Goal: Task Accomplishment & Management: Manage account settings

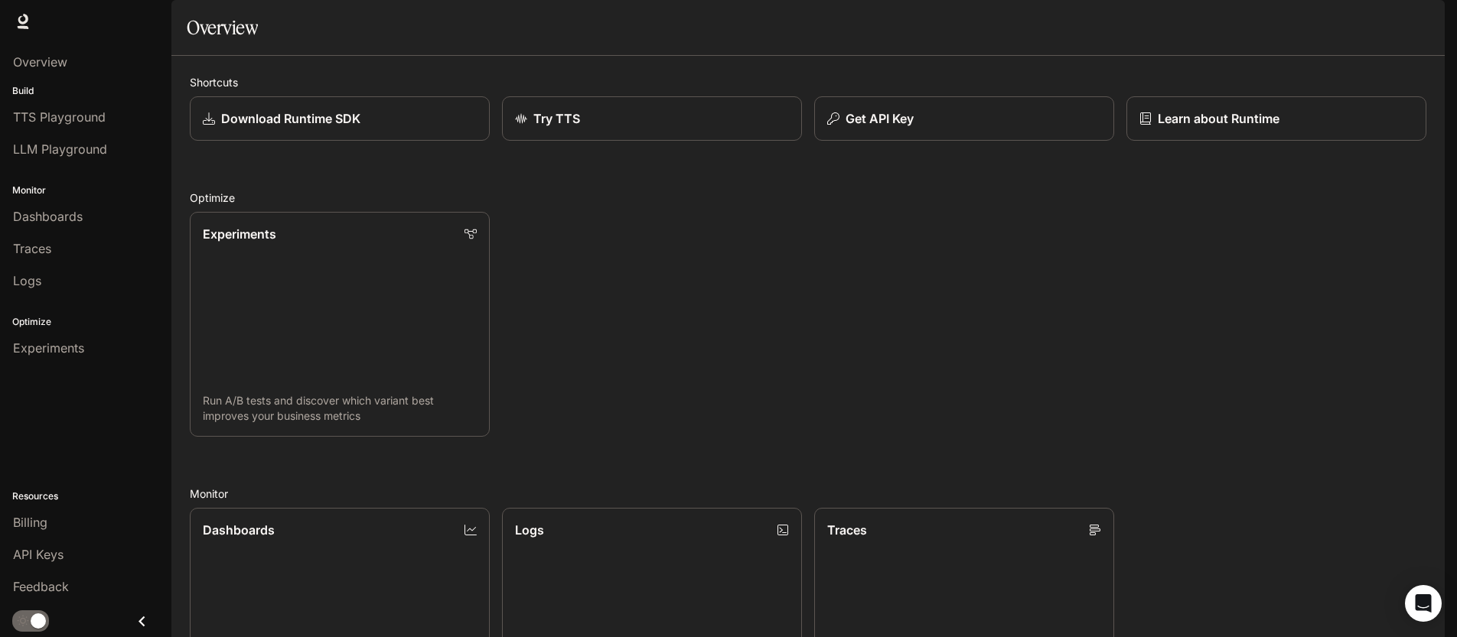
click at [1413, 24] on img "button" at bounding box center [1423, 21] width 21 height 21
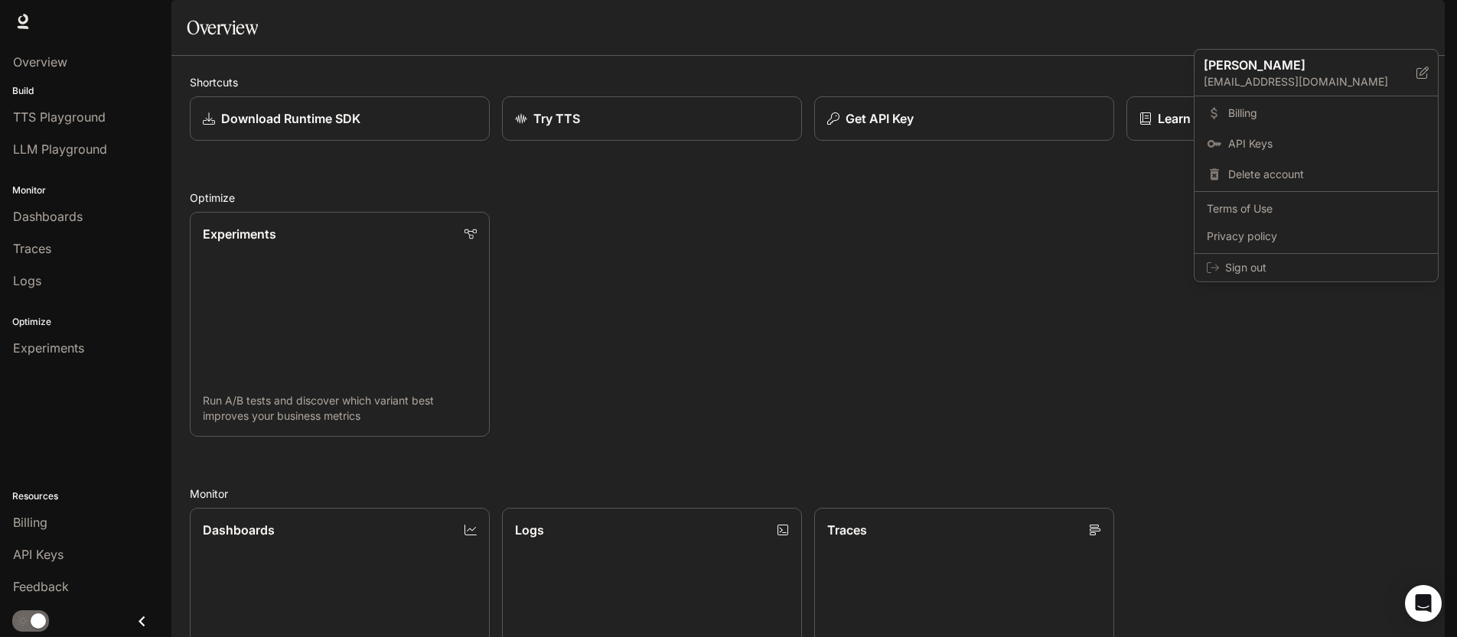
click at [1417, 29] on div at bounding box center [728, 318] width 1457 height 637
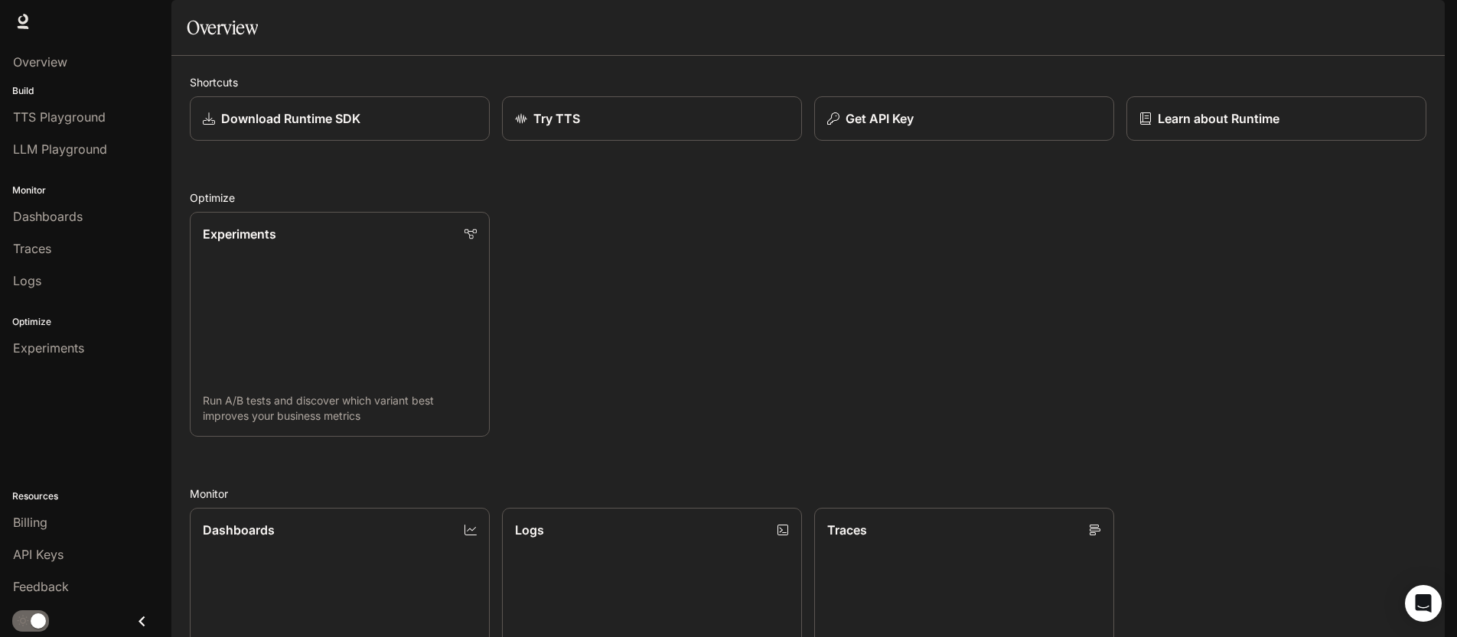
click at [1417, 29] on img "button" at bounding box center [1423, 21] width 21 height 21
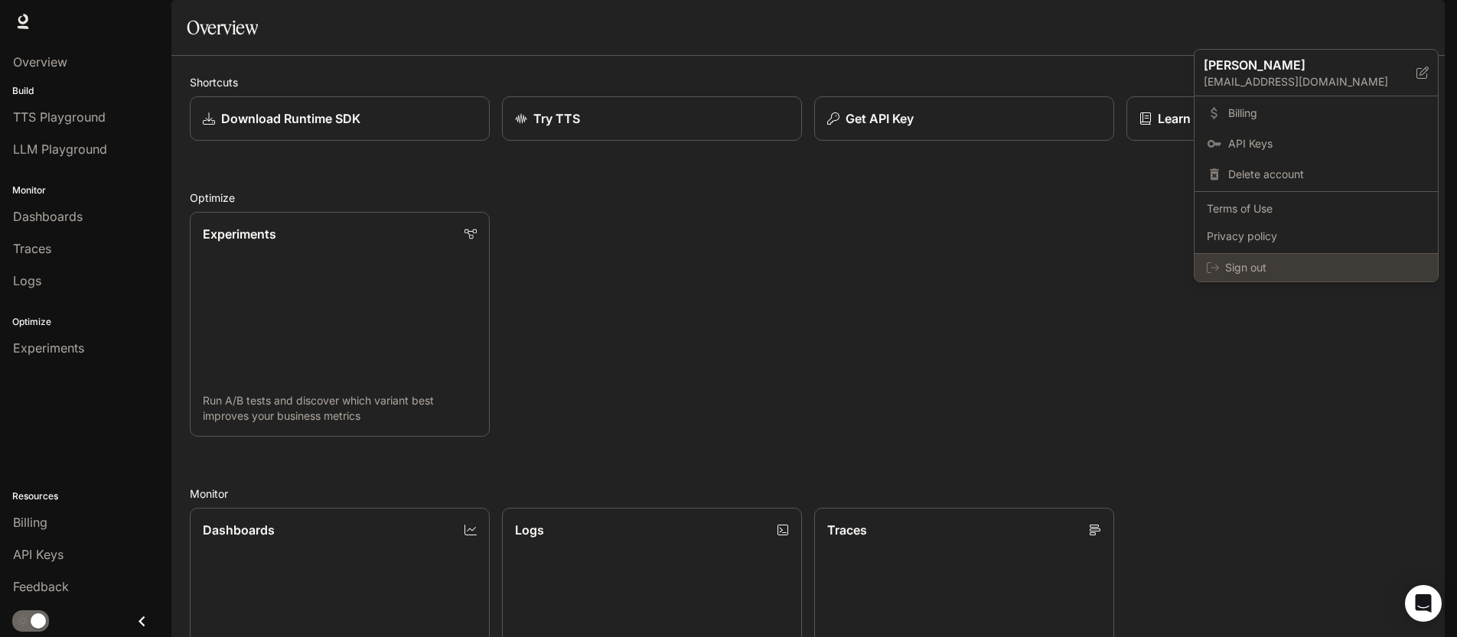
click at [1244, 269] on span "Sign out" at bounding box center [1325, 267] width 200 height 15
